Goal: Task Accomplishment & Management: Manage account settings

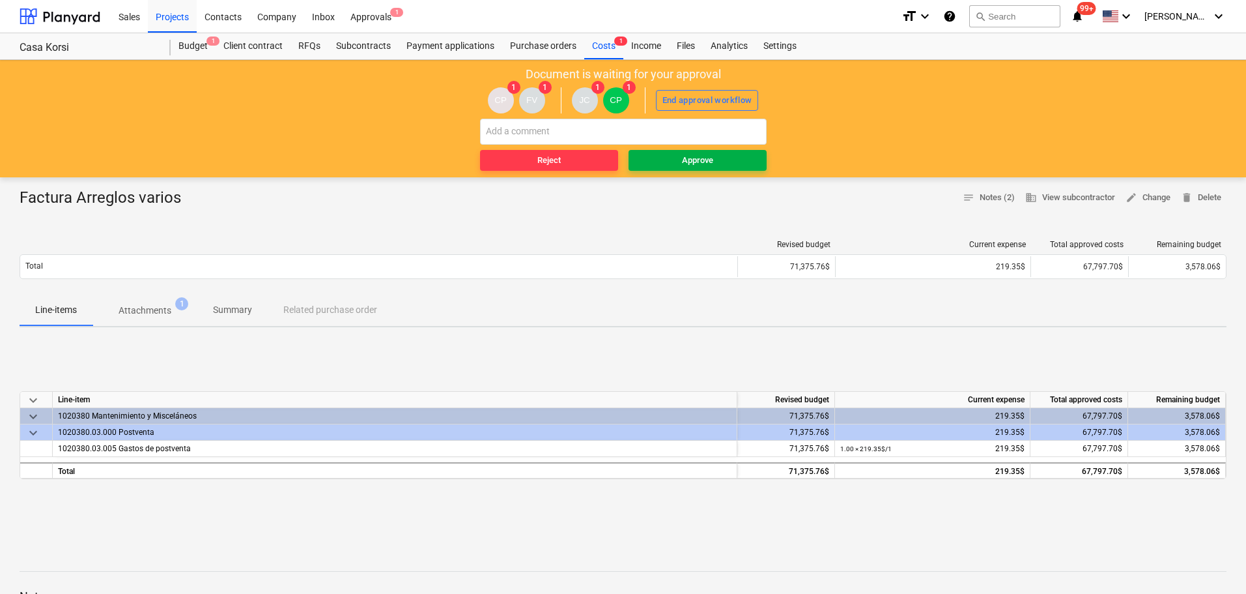
click at [681, 163] on span "Approve" at bounding box center [698, 160] width 128 height 15
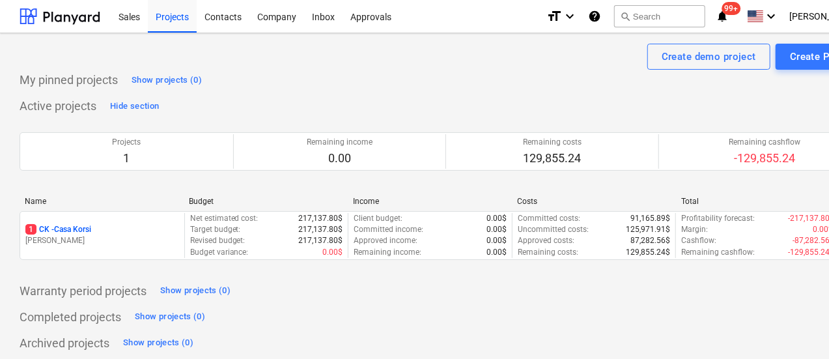
click at [824, 18] on div "Project fetching failed You do not have permissions for this action" at bounding box center [647, 13] width 365 height 26
click at [813, 20] on div "Project fetching failed You do not have permissions for this action" at bounding box center [647, 21] width 352 height 42
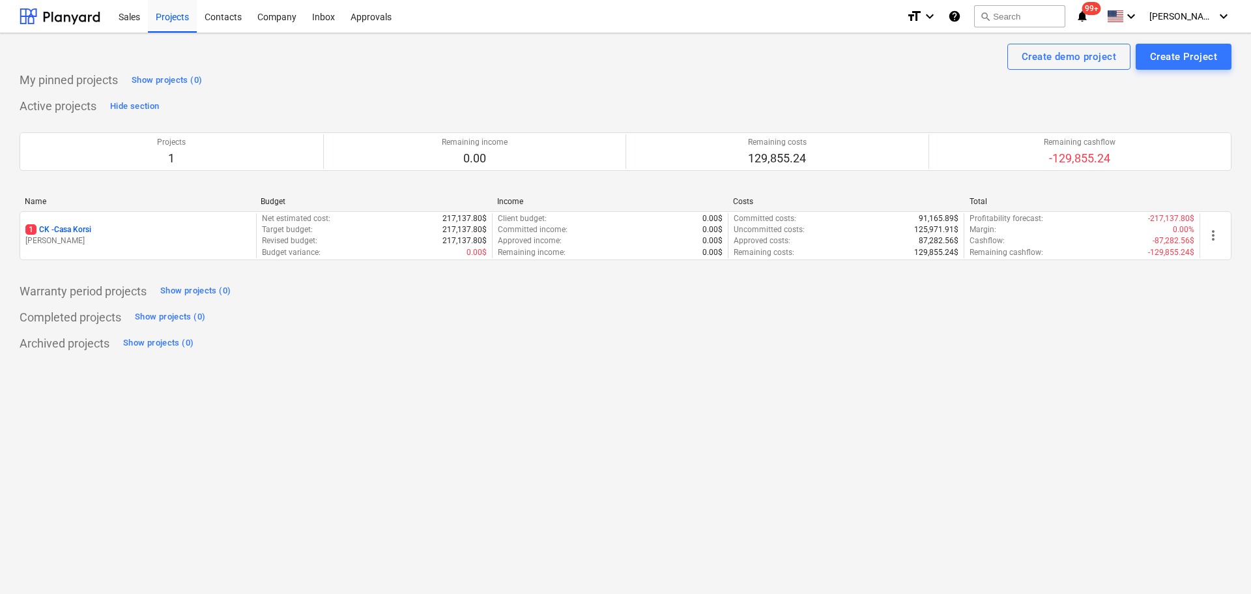
click at [833, 18] on div "Project fetching failed You do not have permissions for this action" at bounding box center [1069, 21] width 352 height 42
click at [833, 17] on div "Project fetching failed You do not have permissions for this action" at bounding box center [1069, 21] width 352 height 42
click at [1203, 16] on span "[PERSON_NAME]" at bounding box center [1181, 16] width 65 height 10
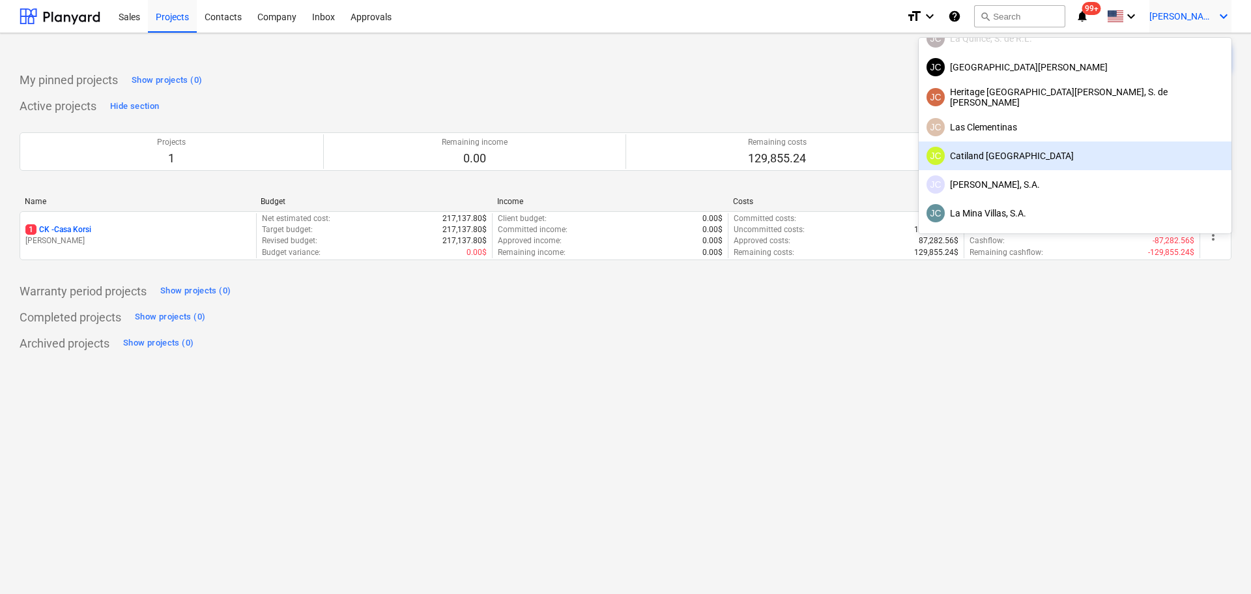
scroll to position [65, 0]
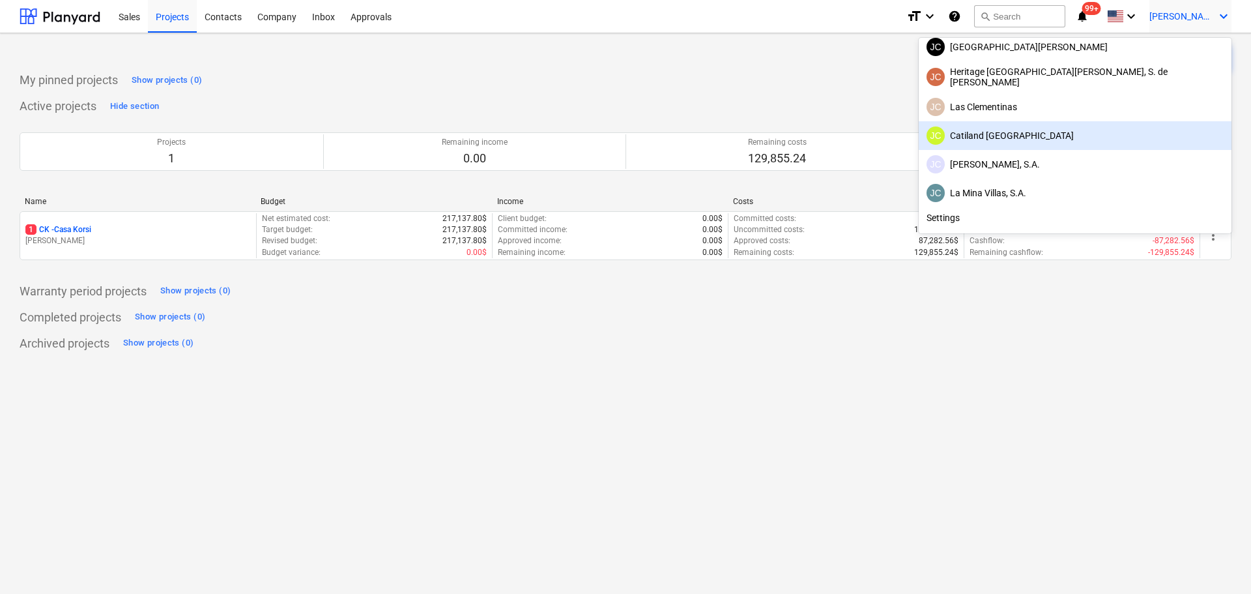
click at [1122, 139] on div "JC Catiland Panama" at bounding box center [1074, 135] width 297 height 18
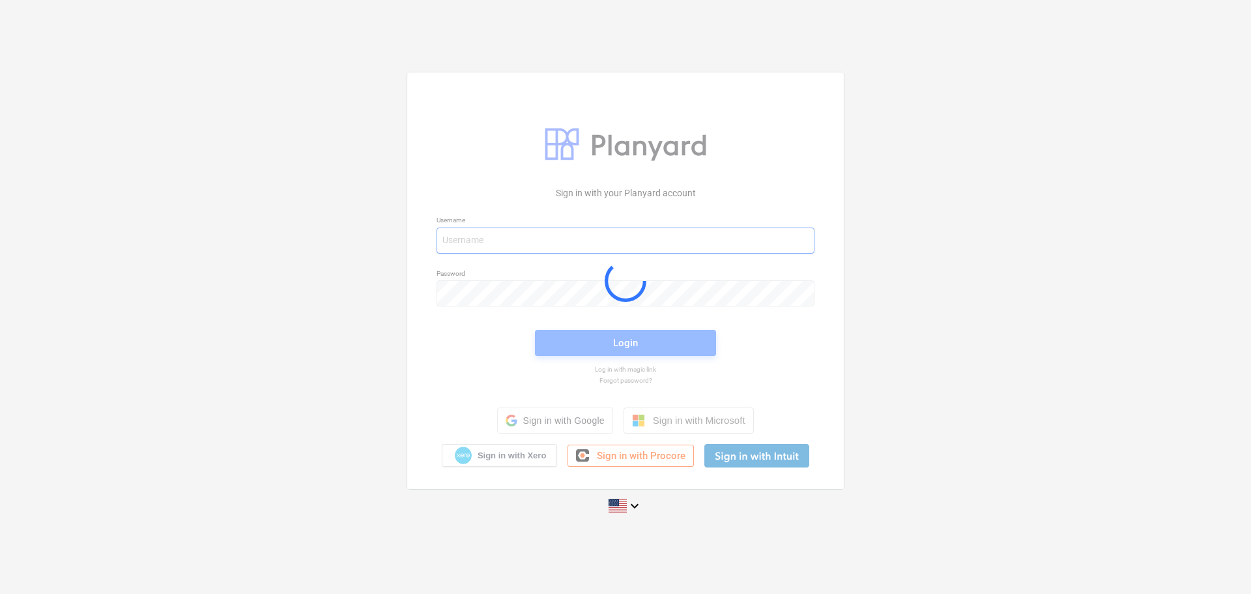
type input "javier+zahina@conservatoriosa.com"
